Goal: Task Accomplishment & Management: Manage account settings

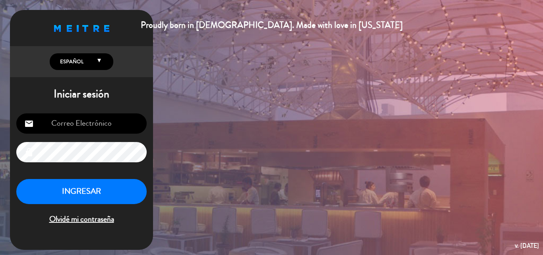
type input "[EMAIL_ADDRESS][DOMAIN_NAME]"
click at [91, 186] on button "INGRESAR" at bounding box center [81, 191] width 130 height 25
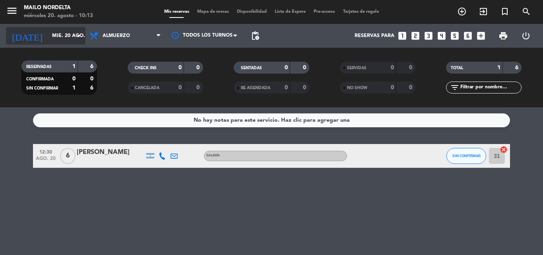
click at [76, 29] on input "mié. 20 ago." at bounding box center [81, 36] width 67 height 14
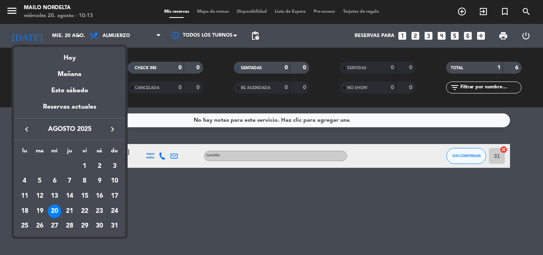
click at [76, 70] on div "Mañana" at bounding box center [69, 71] width 111 height 16
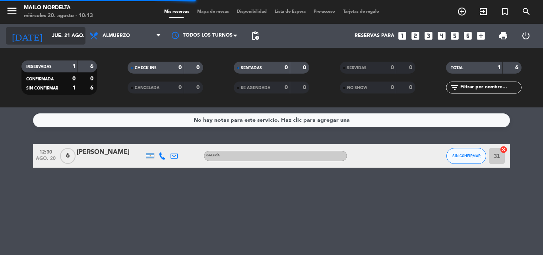
click at [61, 36] on input "jue. 21 ago." at bounding box center [81, 36] width 67 height 14
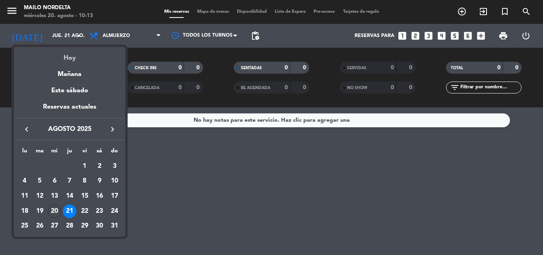
click at [71, 49] on div "Hoy" at bounding box center [69, 55] width 111 height 16
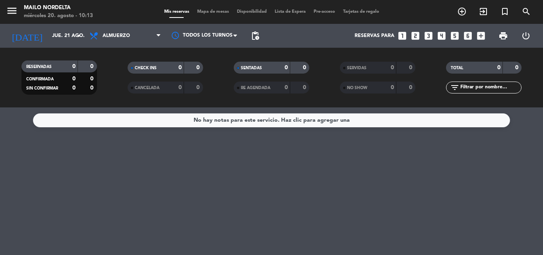
type input "mié. 20 ago."
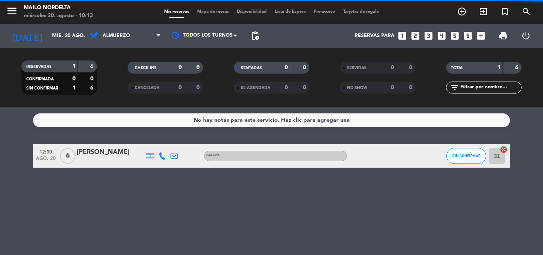
click at [118, 41] on span "Almuerzo" at bounding box center [124, 35] width 79 height 17
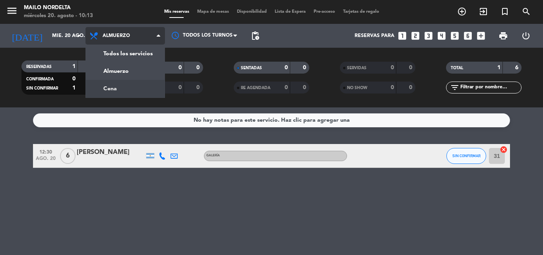
click at [134, 86] on div "menu Mailo Nordelta miércoles 20. agosto - 10:13 Mis reservas Mapa de mesas Dis…" at bounding box center [271, 53] width 543 height 107
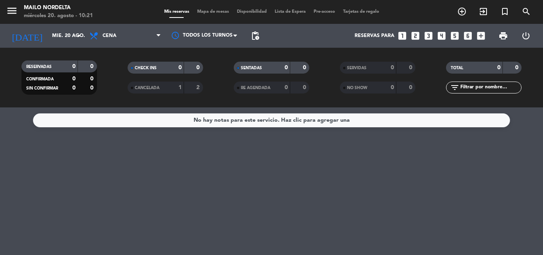
click at [469, 36] on icon "looks_6" at bounding box center [467, 36] width 10 height 10
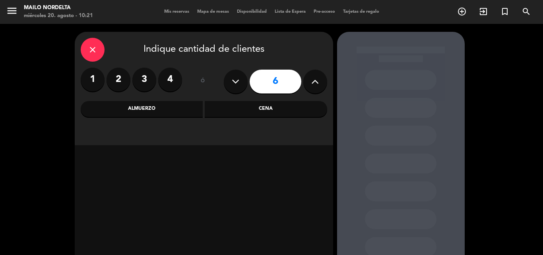
click at [247, 107] on div "Cena" at bounding box center [266, 109] width 122 height 16
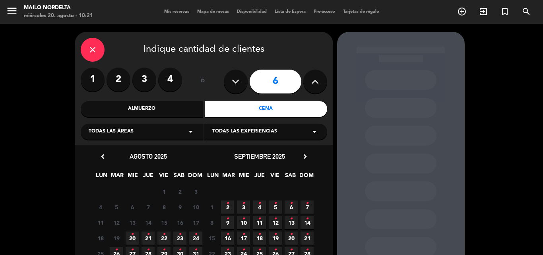
click at [136, 240] on span "20 •" at bounding box center [132, 237] width 13 height 13
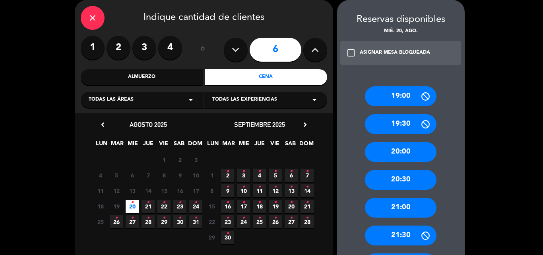
click at [405, 180] on div "20:30" at bounding box center [401, 180] width 72 height 20
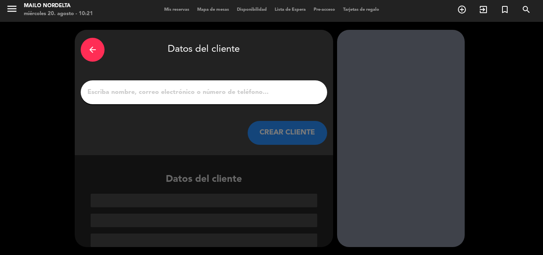
drag, startPoint x: 263, startPoint y: 81, endPoint x: 257, endPoint y: 75, distance: 8.7
click at [262, 81] on div at bounding box center [204, 92] width 246 height 24
drag, startPoint x: 222, startPoint y: 67, endPoint x: 221, endPoint y: 75, distance: 8.0
click at [221, 72] on div "arrow_back Datos del cliente CREAR CLIENTE" at bounding box center [204, 92] width 258 height 125
click at [203, 85] on div at bounding box center [204, 92] width 246 height 24
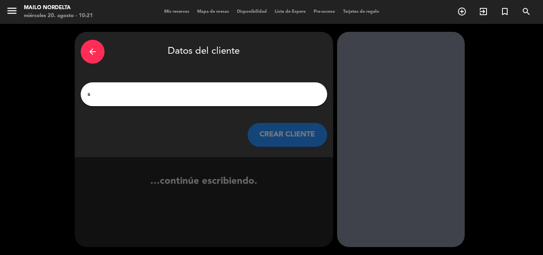
scroll to position [0, 0]
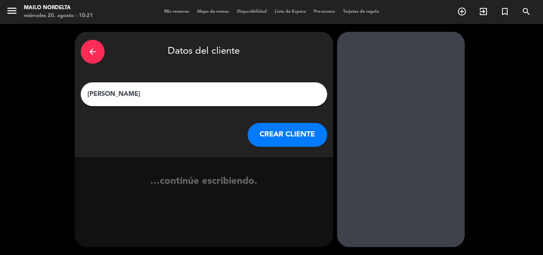
type input "[PERSON_NAME]"
click at [300, 147] on div "arrow_back Datos del cliente [PERSON_NAME] CREAR CLIENTE" at bounding box center [204, 94] width 258 height 125
click at [293, 143] on button "CREAR CLIENTE" at bounding box center [287, 135] width 79 height 24
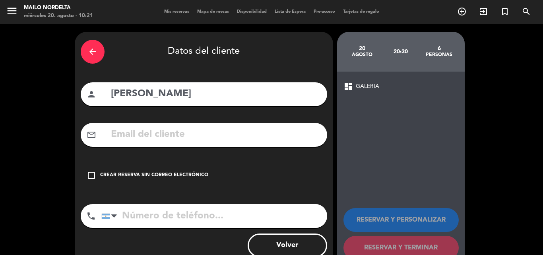
click at [101, 179] on div "check_box_outline_blank Crear reserva sin correo electrónico" at bounding box center [204, 175] width 246 height 24
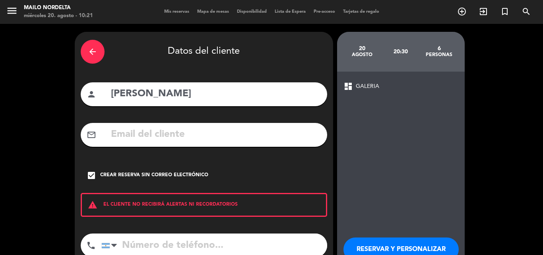
click at [167, 245] on input "tel" at bounding box center [214, 245] width 226 height 24
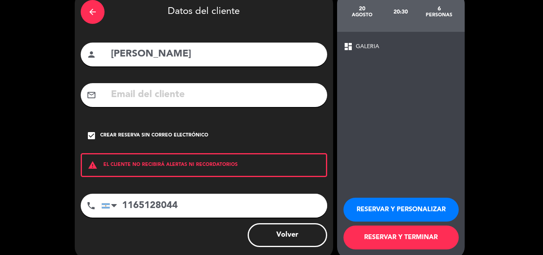
type input "1165128044"
click at [424, 236] on button "RESERVAR Y TERMINAR" at bounding box center [400, 237] width 115 height 24
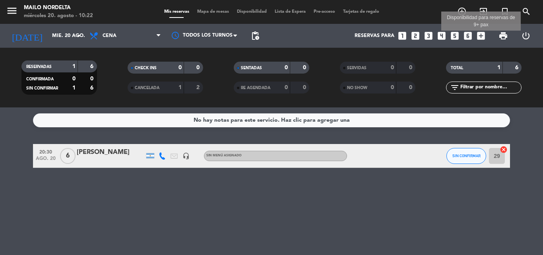
click at [483, 37] on icon "add_box" at bounding box center [481, 36] width 10 height 10
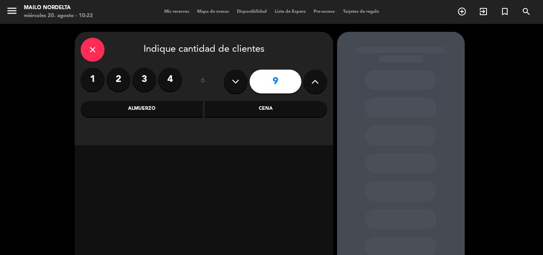
click at [267, 112] on div "Cena" at bounding box center [266, 109] width 122 height 16
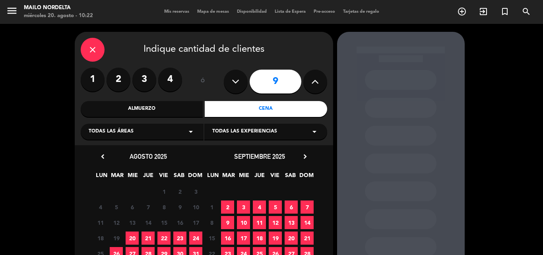
click at [132, 235] on span "20" at bounding box center [132, 237] width 13 height 13
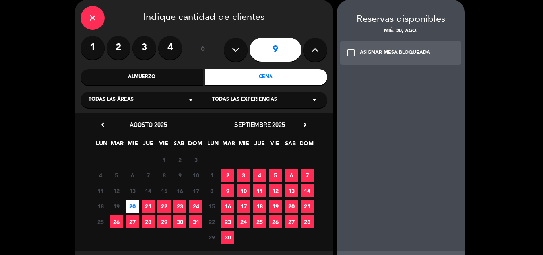
scroll to position [70, 0]
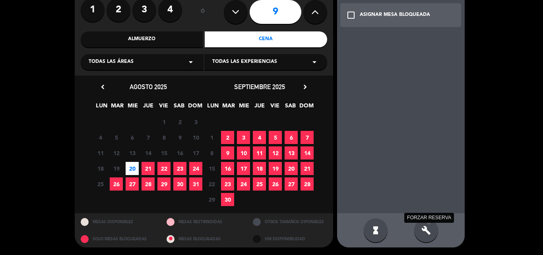
click at [426, 228] on icon "build" at bounding box center [426, 230] width 10 height 10
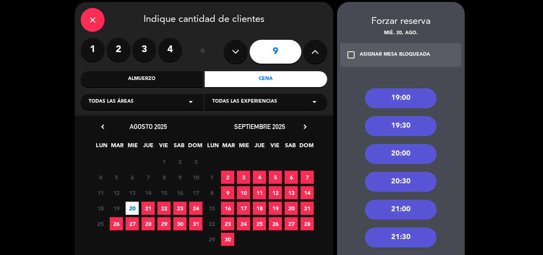
click at [398, 180] on div "20:30" at bounding box center [401, 182] width 72 height 20
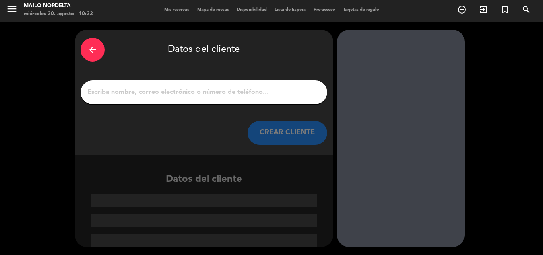
click at [240, 105] on div "arrow_back Datos del cliente CREAR CLIENTE" at bounding box center [204, 92] width 258 height 125
click at [235, 99] on div at bounding box center [204, 92] width 246 height 24
click at [233, 97] on input "1" at bounding box center [204, 92] width 234 height 11
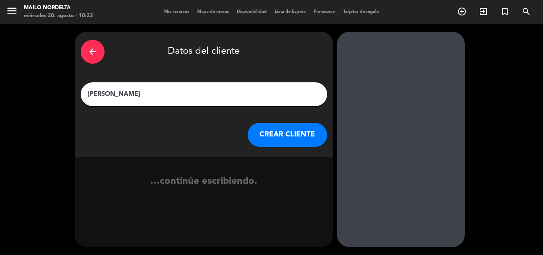
type input "[PERSON_NAME]"
click at [319, 148] on div "arrow_back Datos del cliente [PERSON_NAME] CREAR CLIENTE" at bounding box center [204, 94] width 258 height 125
click at [318, 148] on div "arrow_back Datos del cliente [PERSON_NAME] CREAR CLIENTE" at bounding box center [204, 94] width 258 height 125
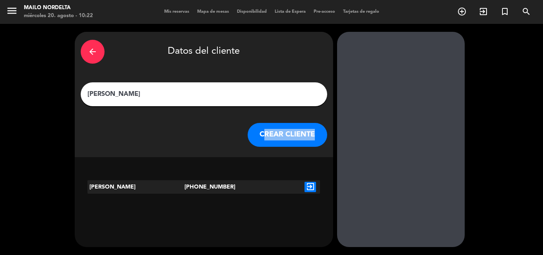
click at [313, 142] on button "CREAR CLIENTE" at bounding box center [287, 135] width 79 height 24
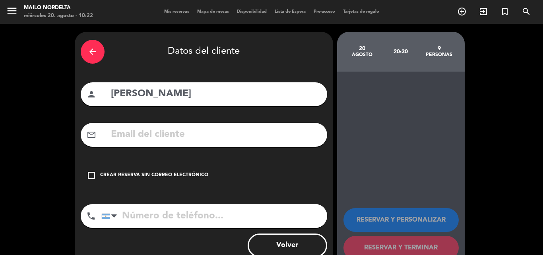
click at [87, 172] on div "check_box_outline_blank Crear reserva sin correo electrónico" at bounding box center [204, 175] width 246 height 24
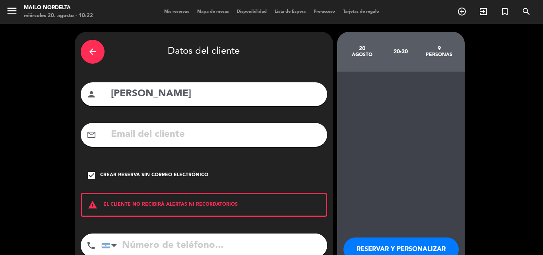
click at [140, 233] on input "tel" at bounding box center [214, 245] width 226 height 24
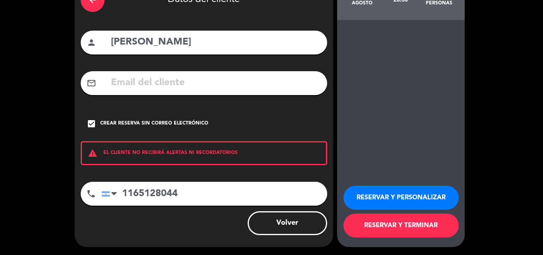
type input "1165128044"
click at [389, 220] on button "RESERVAR Y TERMINAR" at bounding box center [400, 225] width 115 height 24
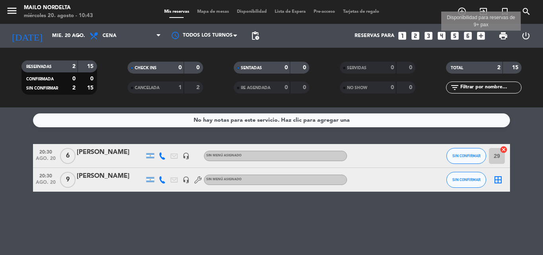
click at [480, 37] on icon "add_box" at bounding box center [481, 36] width 10 height 10
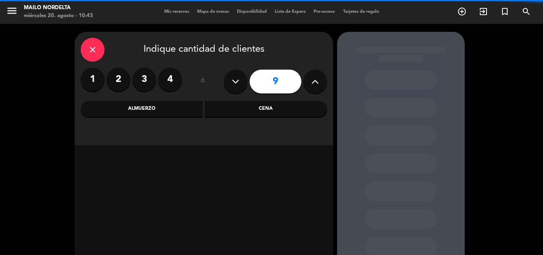
click at [310, 84] on button at bounding box center [315, 82] width 24 height 24
type input "10"
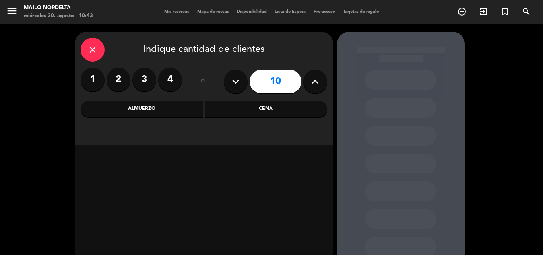
click at [267, 107] on div "Cena" at bounding box center [266, 109] width 122 height 16
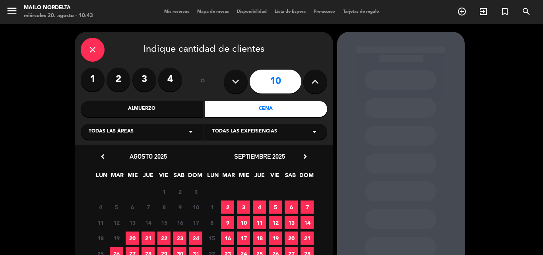
click at [129, 237] on span "20" at bounding box center [132, 237] width 13 height 13
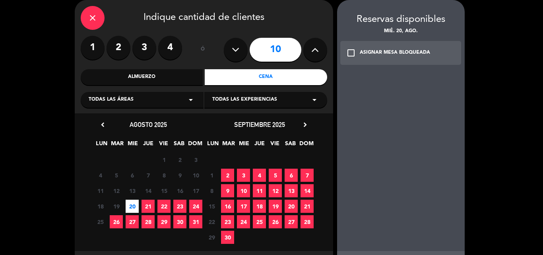
scroll to position [70, 0]
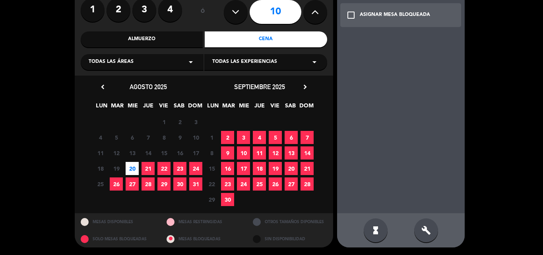
click at [427, 238] on div "build" at bounding box center [426, 230] width 24 height 24
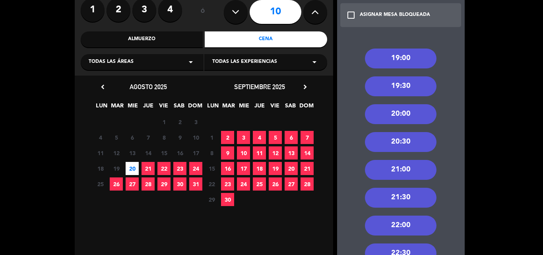
click at [415, 174] on div "21:00" at bounding box center [401, 170] width 72 height 20
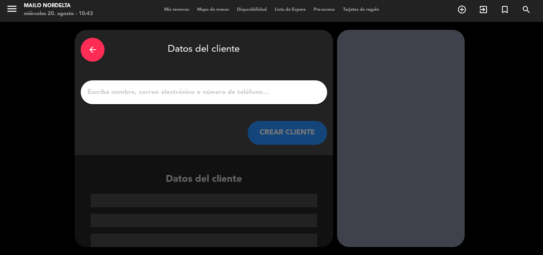
scroll to position [2, 0]
drag, startPoint x: 259, startPoint y: 105, endPoint x: 255, endPoint y: 101, distance: 6.0
click at [259, 105] on div "arrow_back Datos del cliente CREAR CLIENTE" at bounding box center [204, 92] width 258 height 125
click at [255, 101] on div at bounding box center [204, 92] width 246 height 24
click at [255, 100] on div at bounding box center [204, 92] width 246 height 24
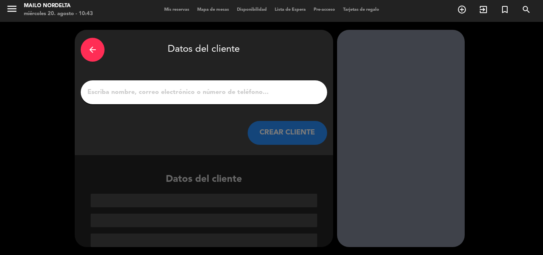
click at [252, 95] on input "1" at bounding box center [204, 92] width 234 height 11
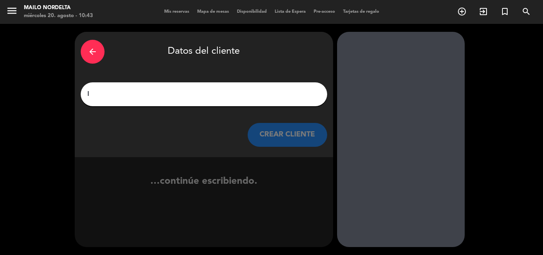
scroll to position [0, 0]
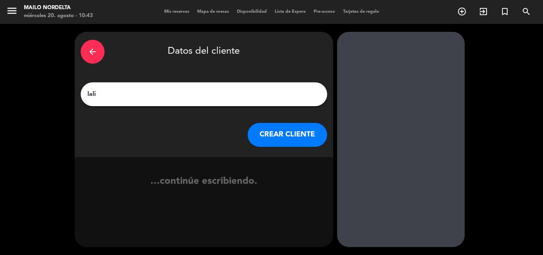
type input "lali"
click at [285, 141] on button "CREAR CLIENTE" at bounding box center [287, 135] width 79 height 24
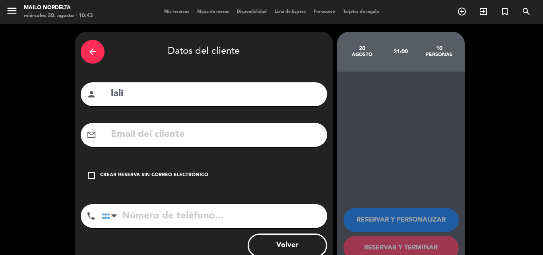
click at [92, 173] on icon "check_box_outline_blank" at bounding box center [92, 175] width 10 height 10
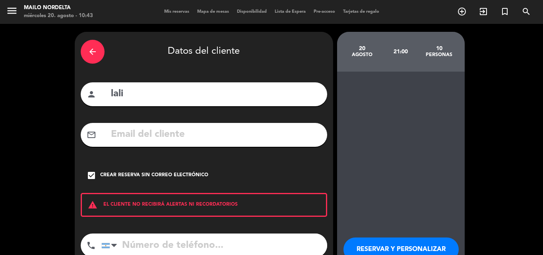
click at [173, 241] on input "tel" at bounding box center [214, 245] width 226 height 24
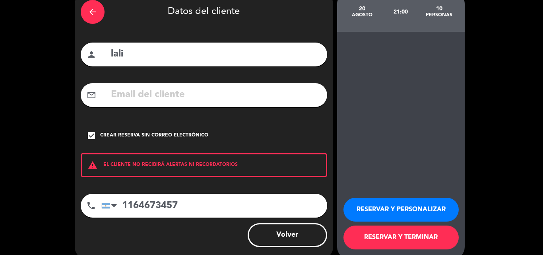
scroll to position [52, 0]
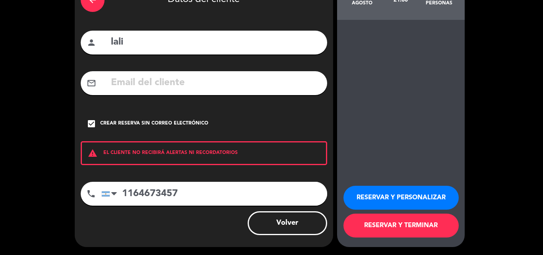
type input "1164673457"
click at [394, 201] on button "RESERVAR Y PERSONALIZAR" at bounding box center [400, 198] width 115 height 24
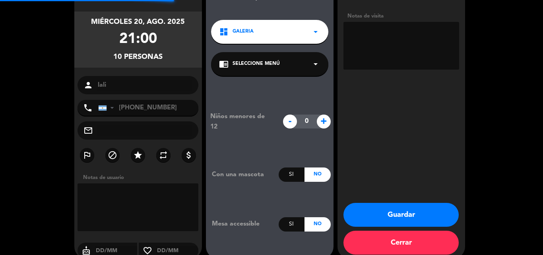
scroll to position [32, 0]
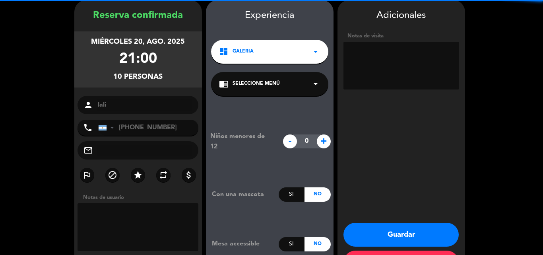
click at [391, 72] on textarea at bounding box center [401, 66] width 116 height 48
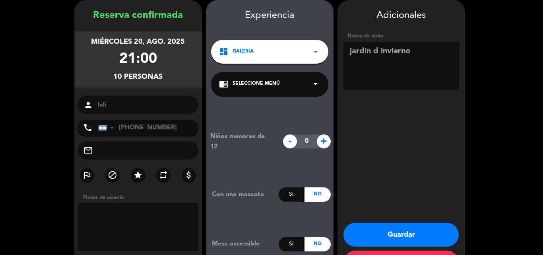
type textarea "jardin d invierno"
click at [399, 226] on button "Guardar" at bounding box center [400, 234] width 115 height 24
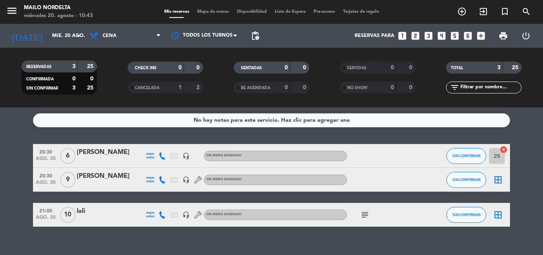
scroll to position [12, 0]
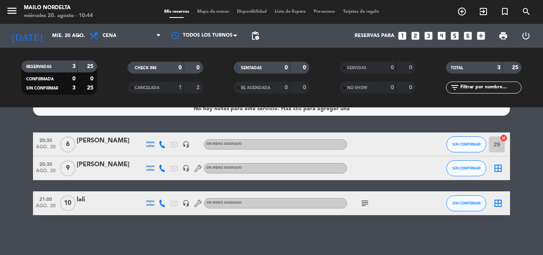
click at [498, 205] on icon "border_all" at bounding box center [498, 203] width 10 height 10
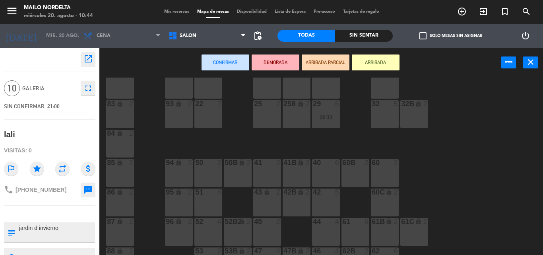
scroll to position [119, 0]
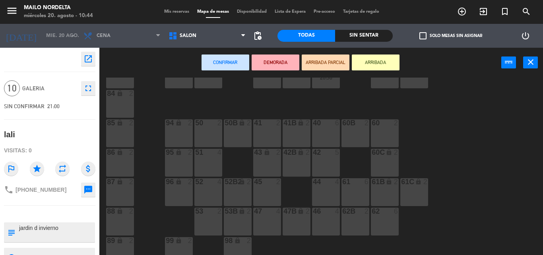
click at [211, 135] on div "50 2" at bounding box center [208, 133] width 28 height 28
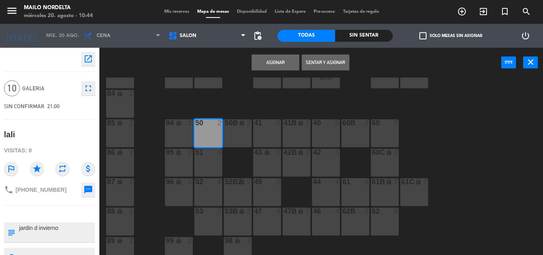
click at [210, 157] on div "51 4" at bounding box center [208, 163] width 28 height 28
click at [213, 182] on div at bounding box center [207, 181] width 13 height 7
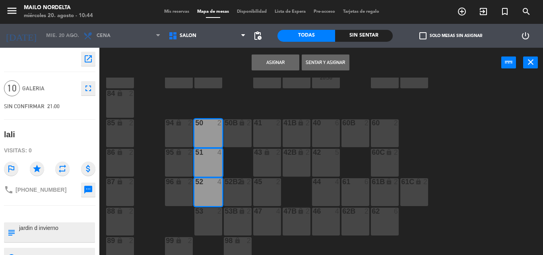
click at [283, 67] on button "Asignar" at bounding box center [275, 62] width 48 height 16
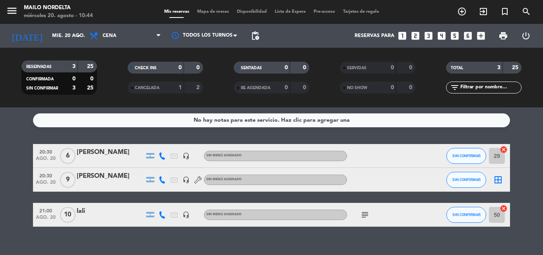
click at [496, 178] on icon "border_all" at bounding box center [498, 180] width 10 height 10
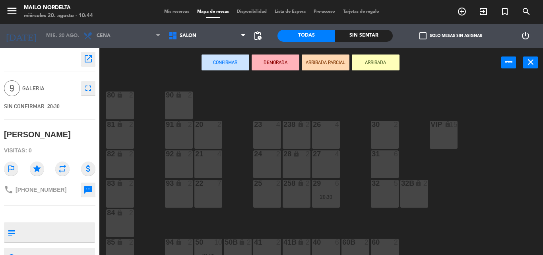
click at [319, 165] on div "27 4" at bounding box center [326, 164] width 28 height 28
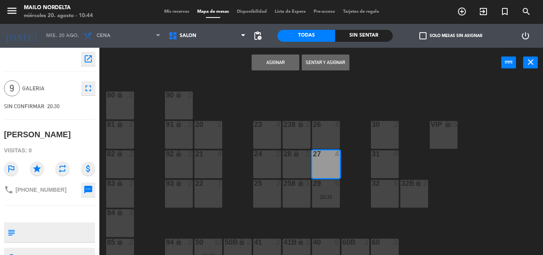
click at [277, 62] on button "Asignar" at bounding box center [275, 62] width 48 height 16
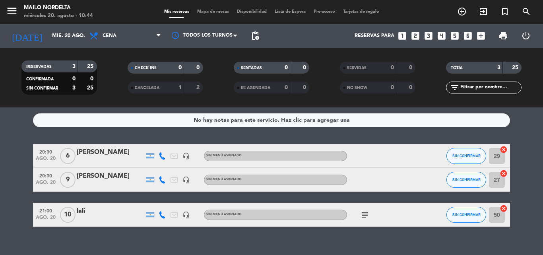
click at [117, 167] on div "20:30 [DATE] 6 [PERSON_NAME] headset_mic Sin menú asignado SIN CONFIRMAR 29 can…" at bounding box center [271, 156] width 477 height 24
click at [117, 156] on div "[PERSON_NAME]" at bounding box center [111, 152] width 68 height 10
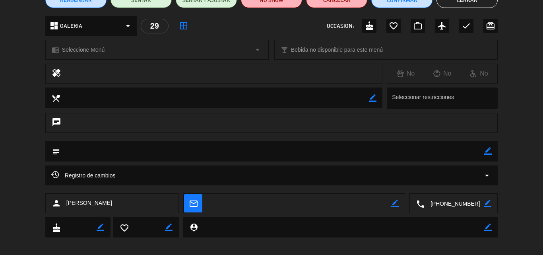
scroll to position [86, 0]
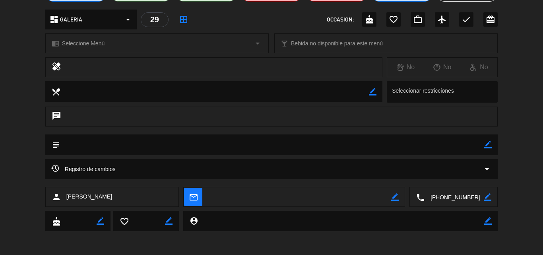
click at [487, 141] on icon "border_color" at bounding box center [488, 145] width 8 height 8
click at [196, 147] on textarea at bounding box center [272, 144] width 424 height 20
type textarea "u"
type textarea "las dos mesas cerca, una de grandes una de chicos"
click at [490, 144] on icon at bounding box center [488, 145] width 8 height 8
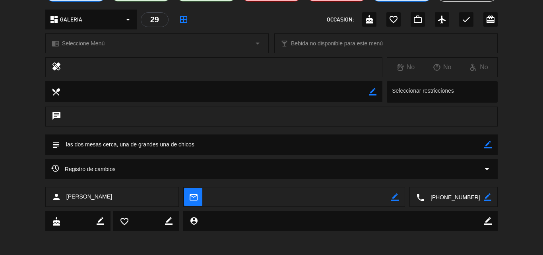
scroll to position [46, 0]
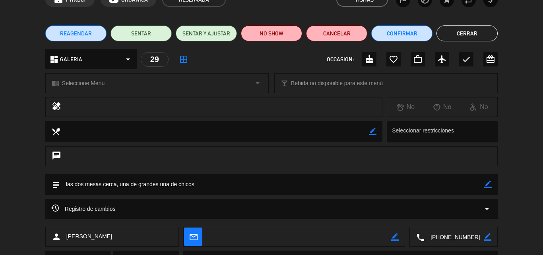
click at [488, 29] on button "Cerrar" at bounding box center [466, 33] width 61 height 16
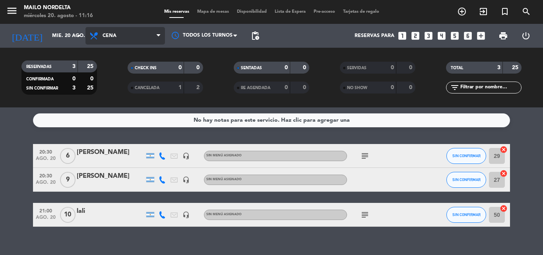
click at [142, 38] on span "Cena" at bounding box center [124, 35] width 79 height 17
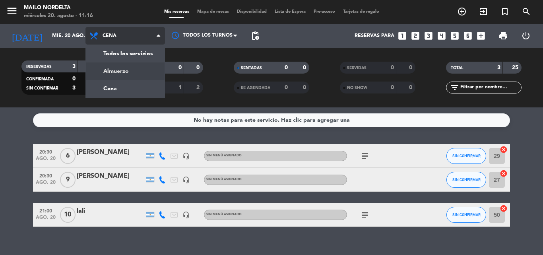
click at [128, 74] on div "menu Mailo Nordelta miércoles 20. agosto - 11:16 Mis reservas Mapa de mesas Dis…" at bounding box center [271, 53] width 543 height 107
